Goal: Submit feedback/report problem

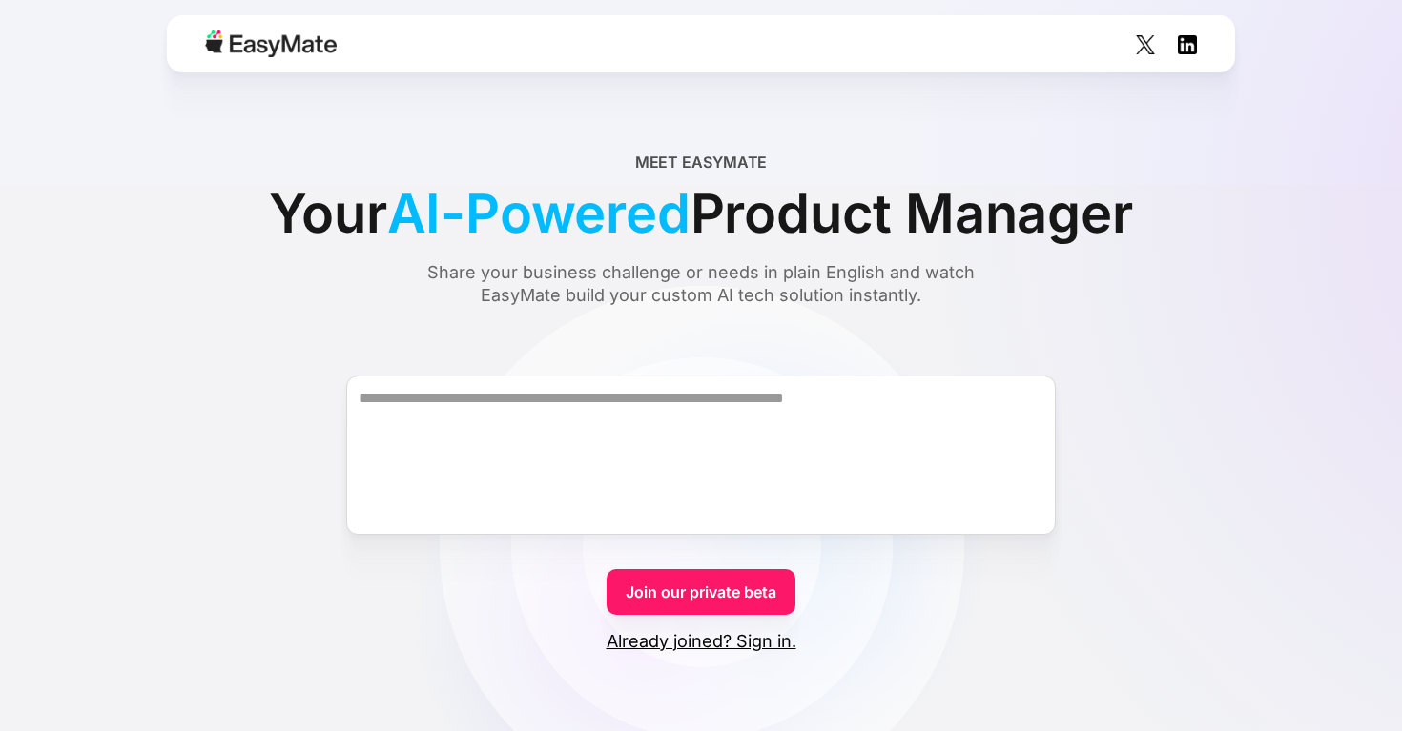
click at [601, 261] on div "Share your business challenge or needs in plain English and watch EasyMate buil…" at bounding box center [701, 284] width 620 height 46
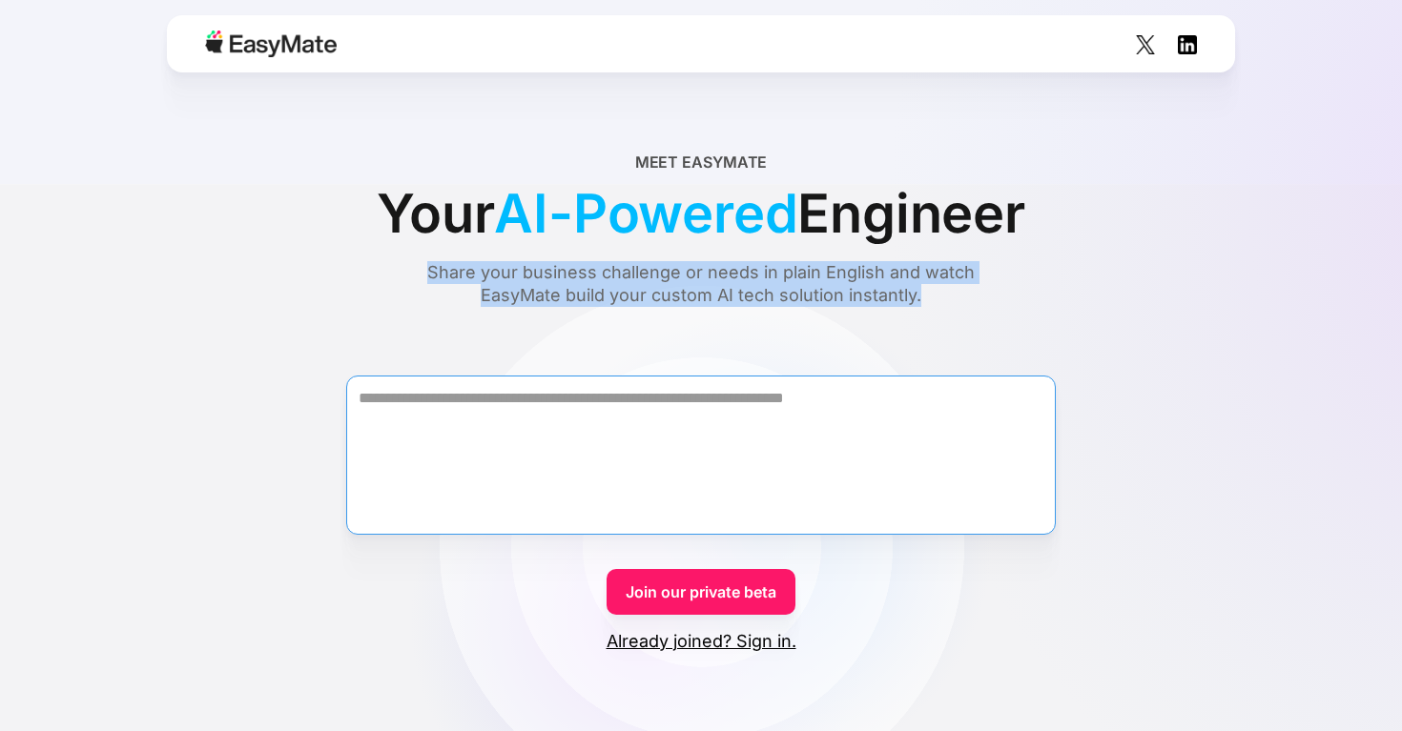
click at [536, 411] on textarea "Form" at bounding box center [700, 455] width 709 height 159
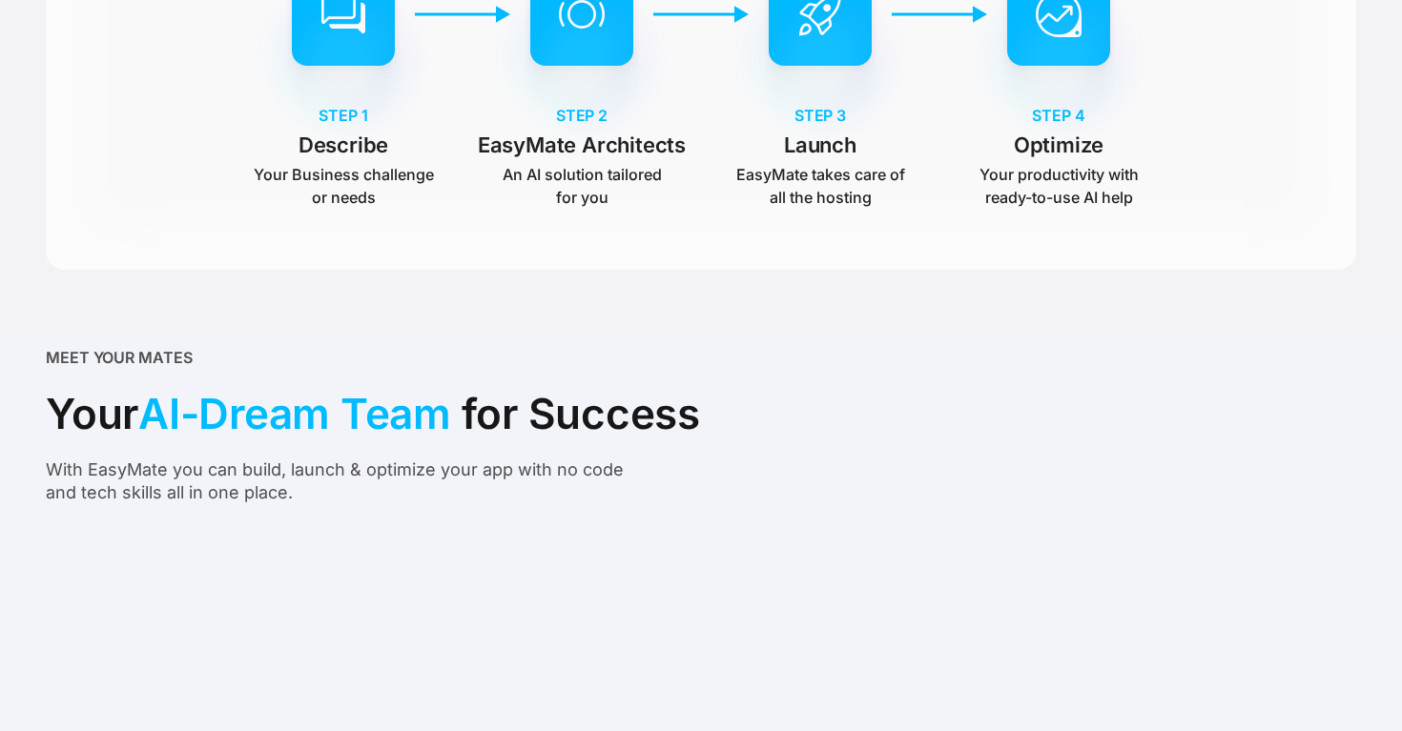
scroll to position [1078, 0]
click at [236, 462] on div "With EasyMate you can build, launch & optimize your app with no code and tech s…" at bounding box center [347, 481] width 603 height 46
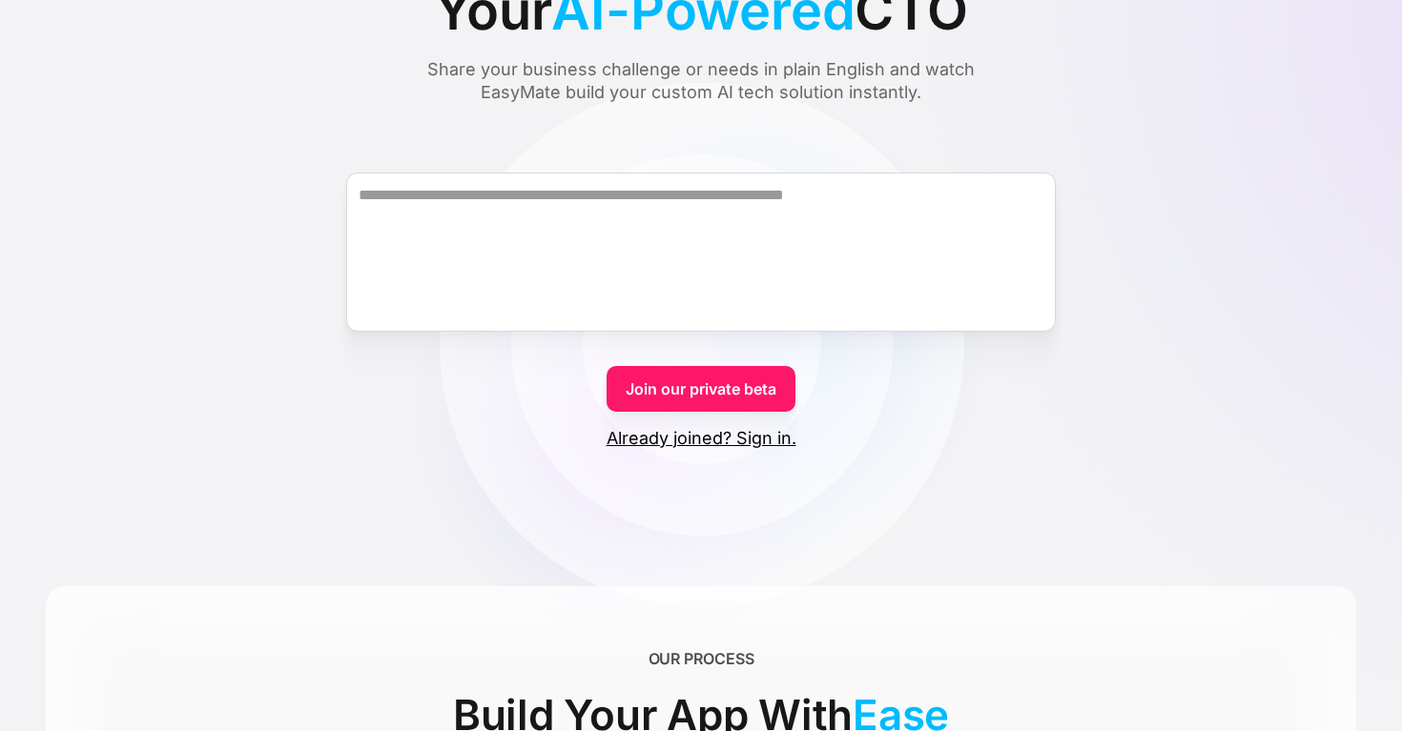
scroll to position [0, 0]
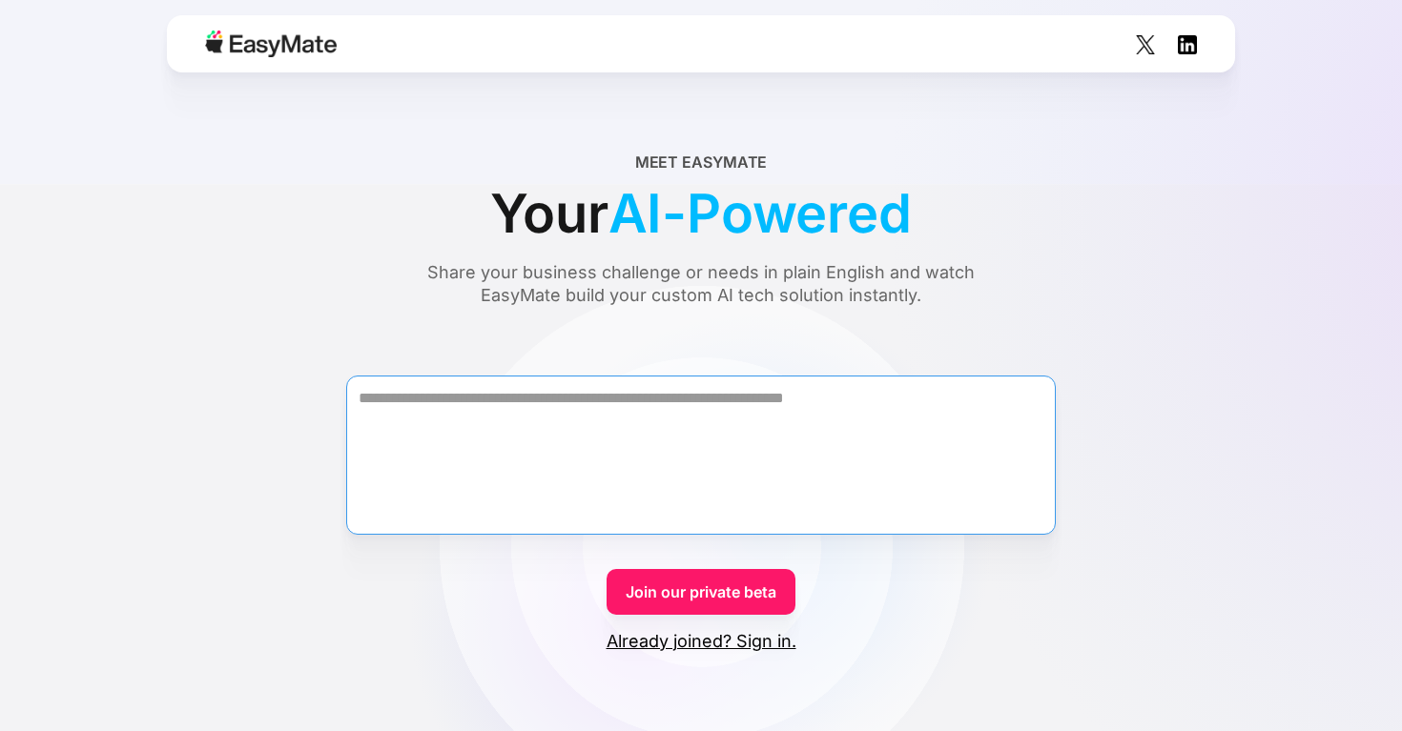
click at [663, 424] on textarea "Form" at bounding box center [700, 455] width 709 height 159
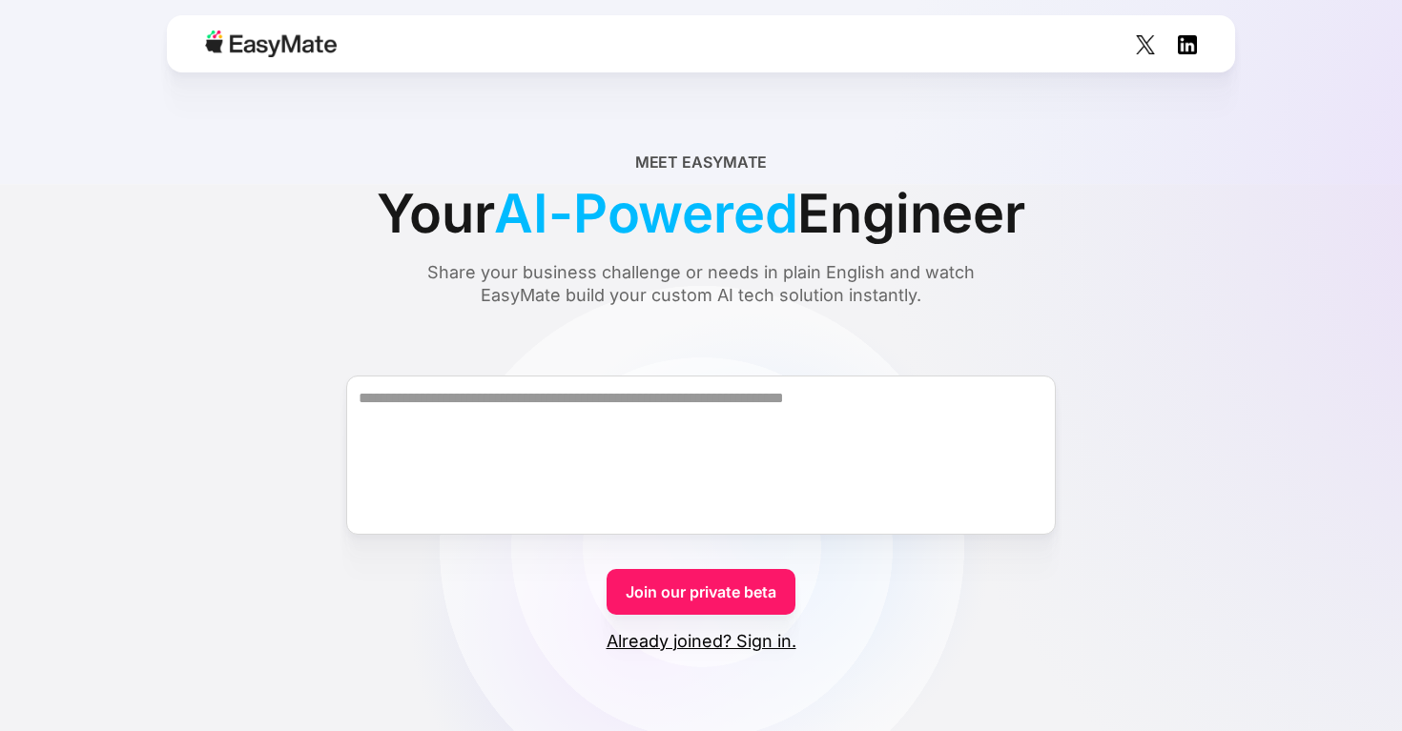
click at [1192, 47] on img at bounding box center [1187, 44] width 19 height 19
